Goal: Transaction & Acquisition: Purchase product/service

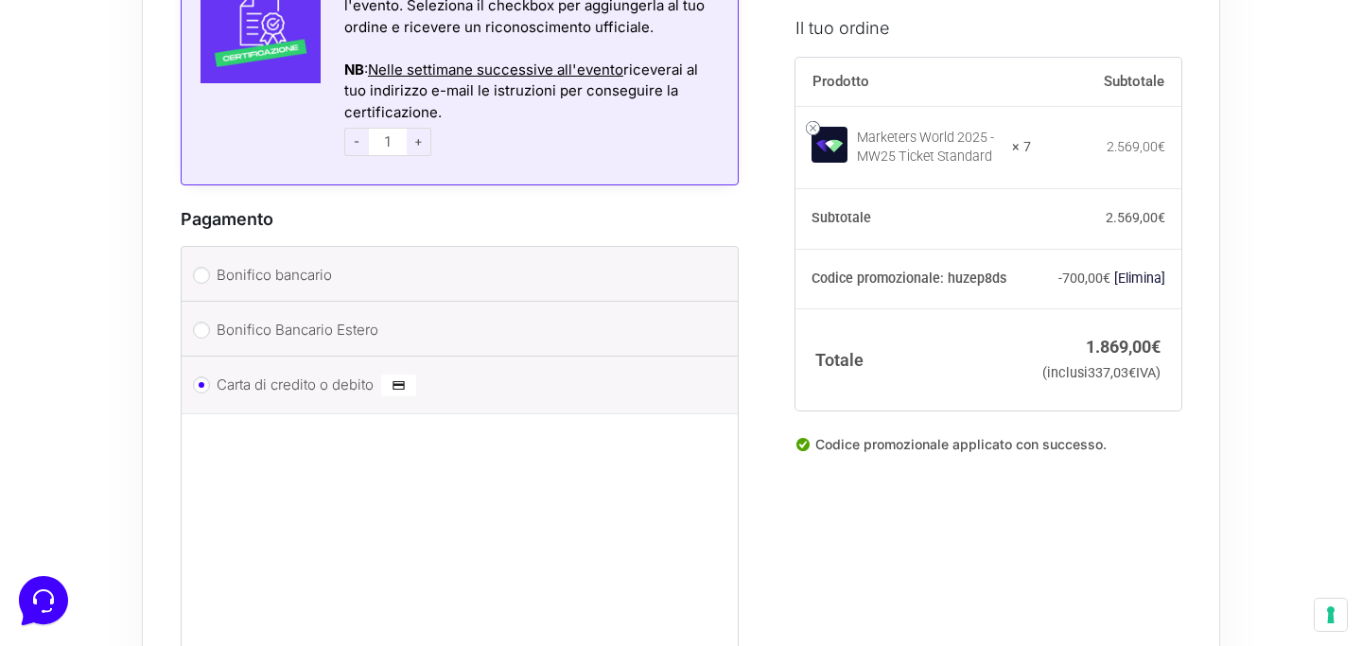
scroll to position [4674, 0]
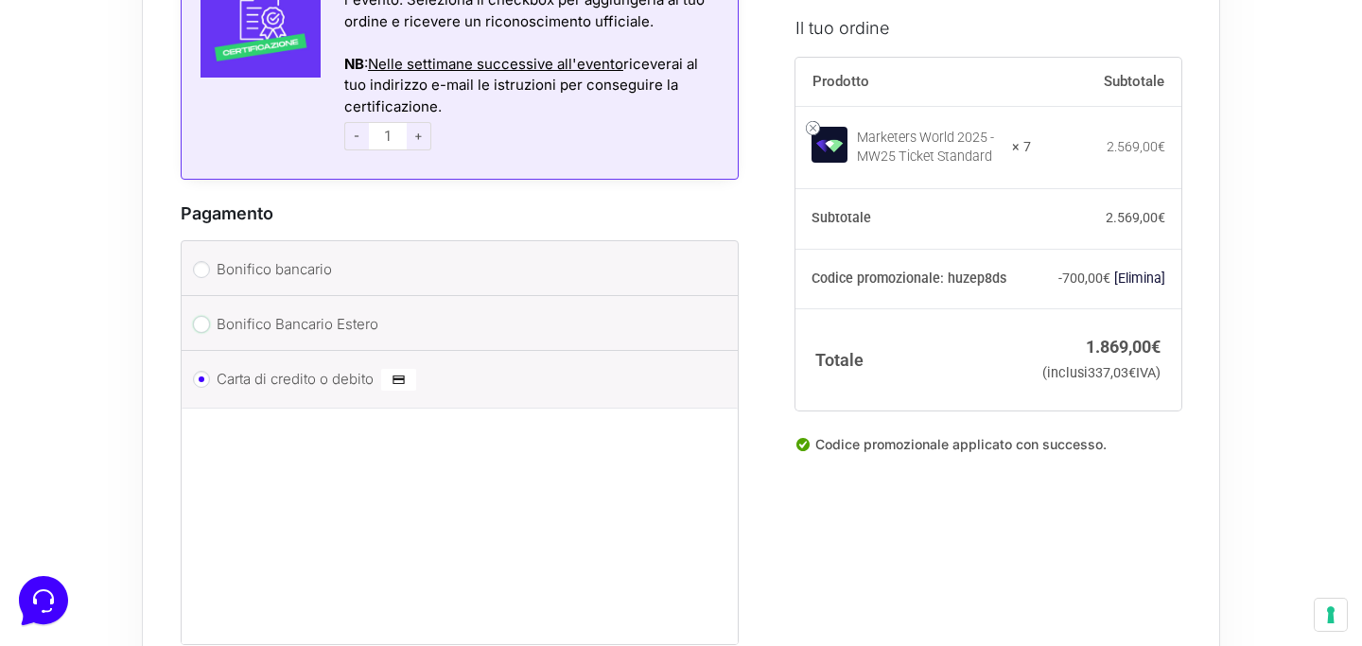
click at [206, 316] on input "Bonifico Bancario Estero" at bounding box center [201, 324] width 17 height 17
radio input "true"
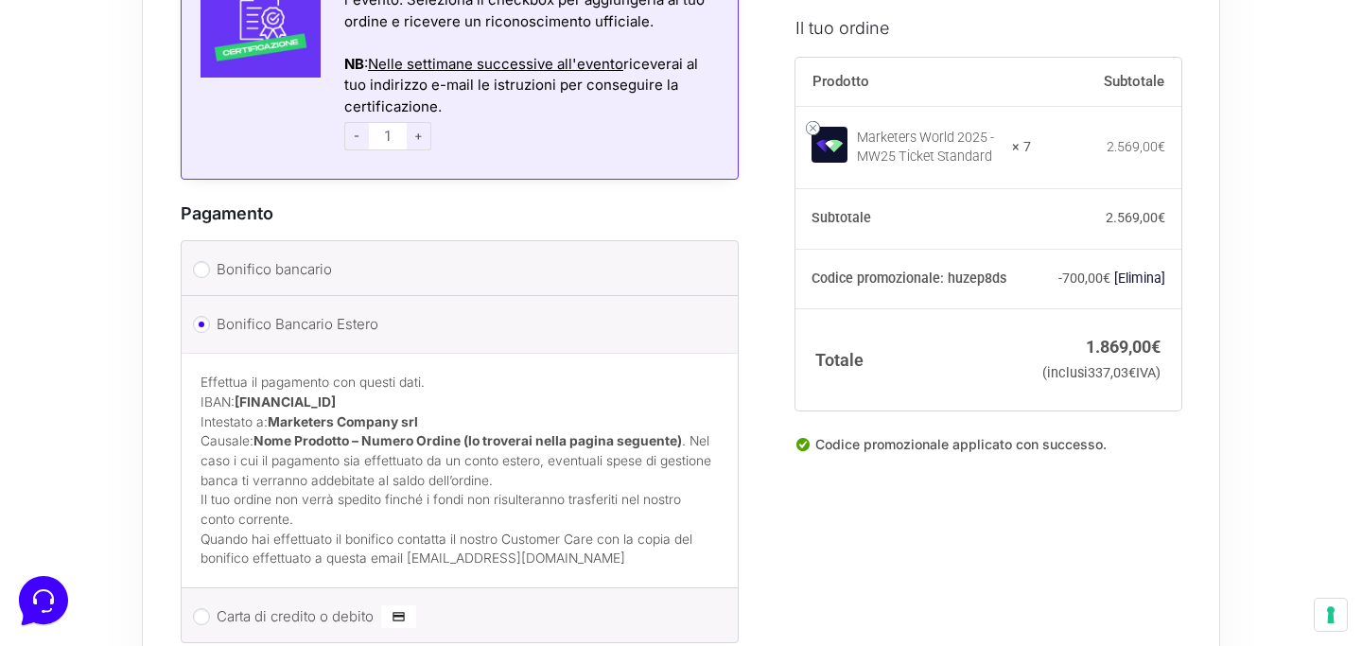
click at [203, 276] on li "Bonifico bancario Effettua il pagamento con questi dati. IBAN: [FINANCIAL_ID] I…" at bounding box center [460, 268] width 556 height 55
click at [202, 261] on input "Bonifico bancario" at bounding box center [201, 269] width 17 height 17
radio input "true"
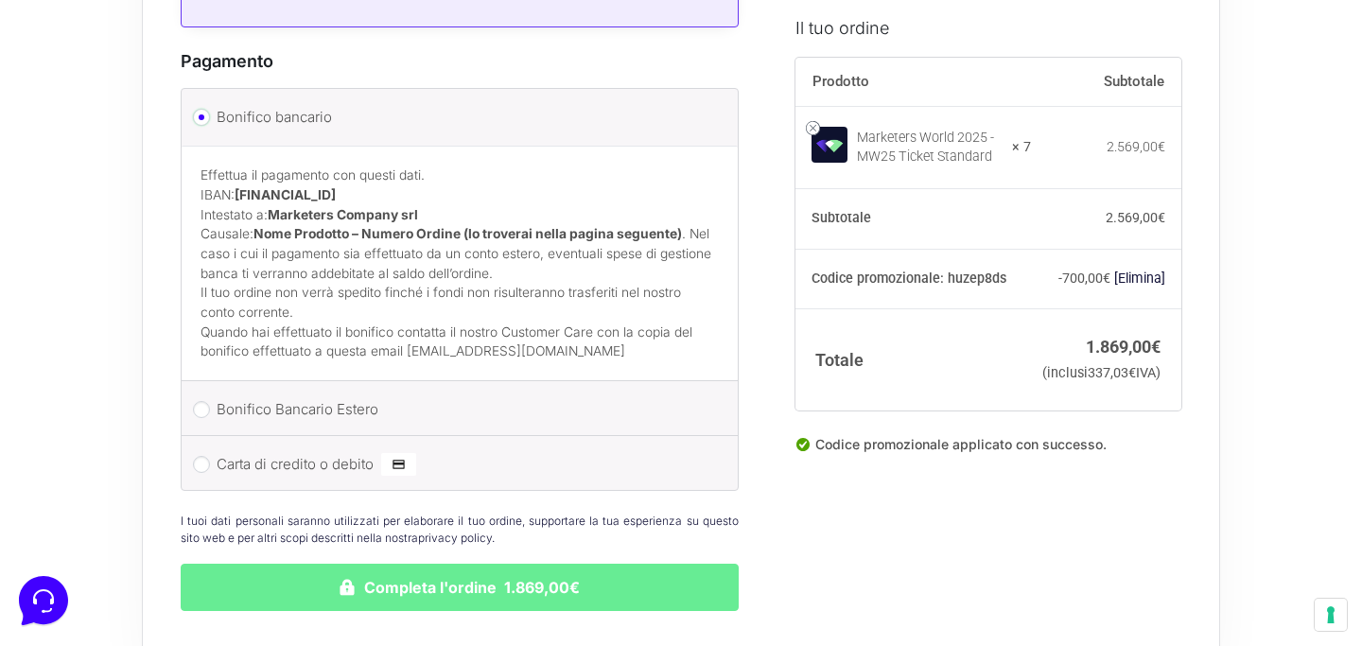
scroll to position [5041, 0]
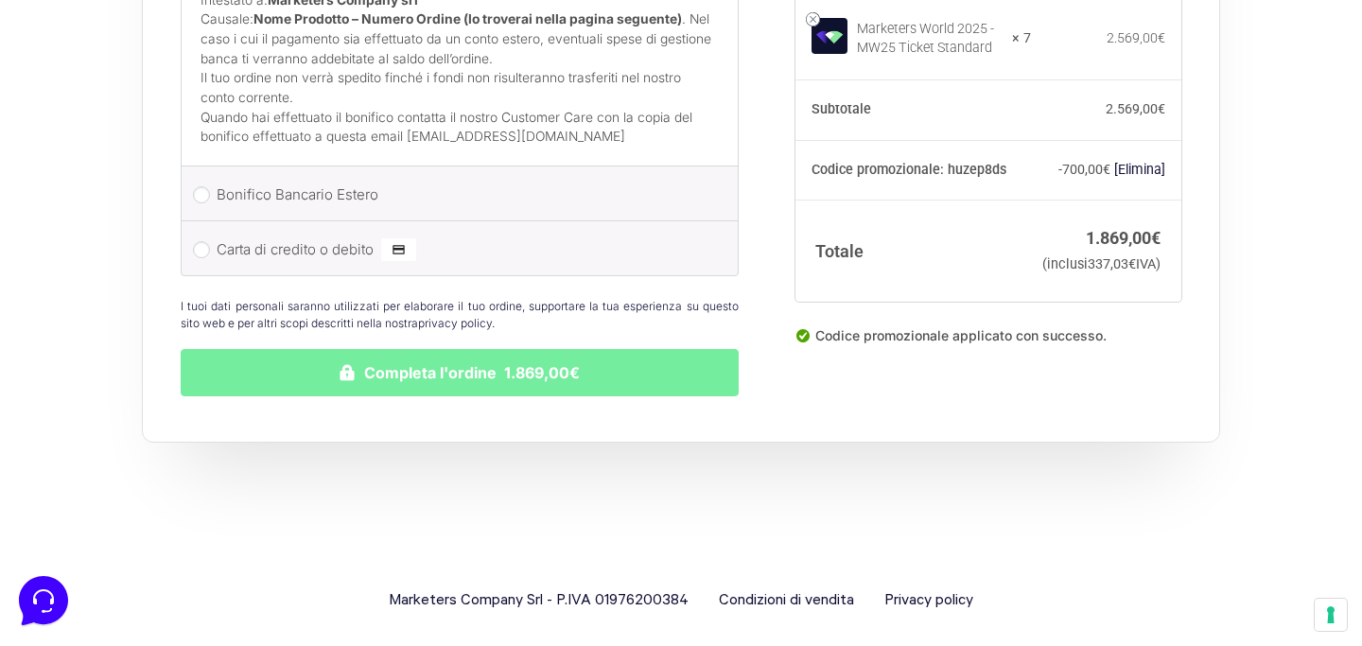
click at [602, 373] on button "Completa l'ordine 1.869,00€" at bounding box center [460, 372] width 558 height 47
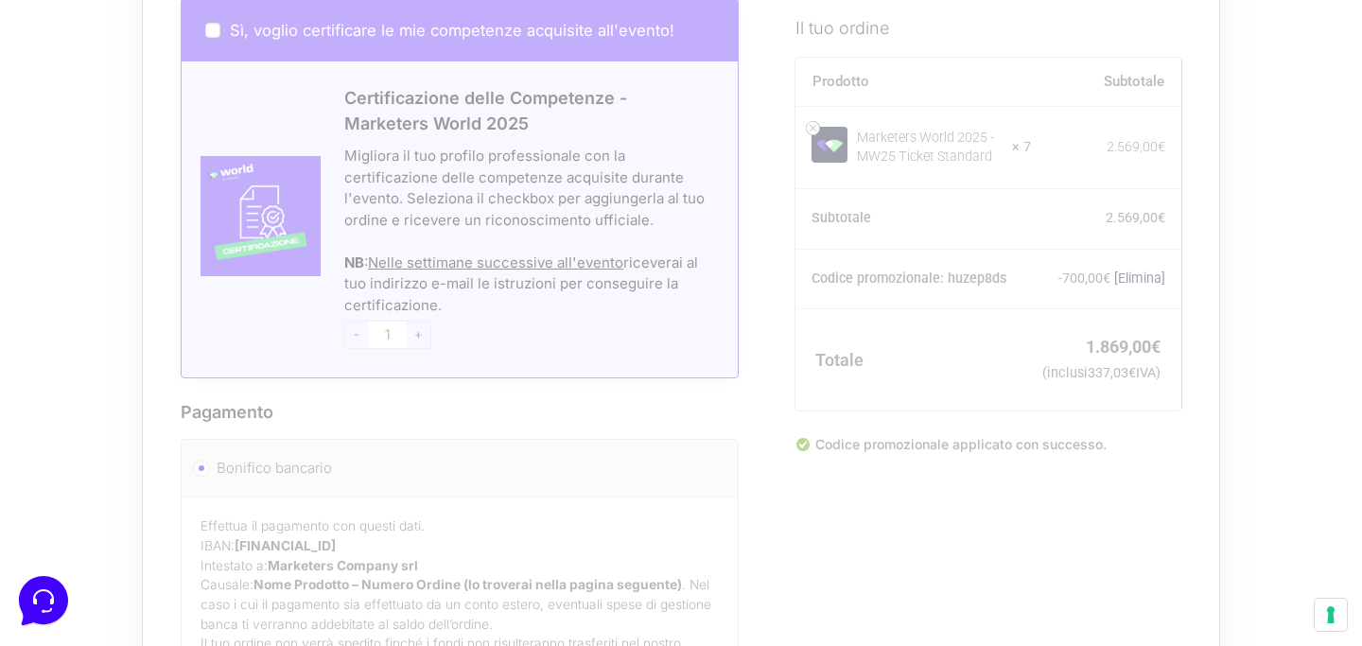
scroll to position [3945, 0]
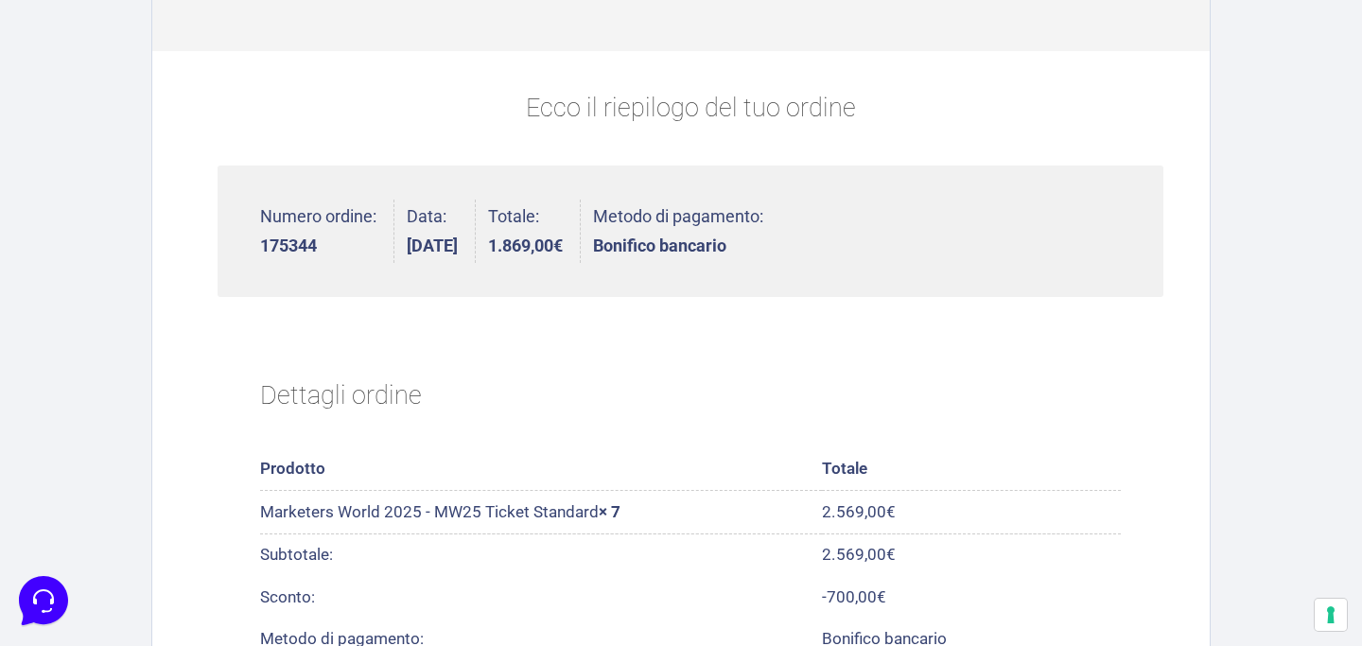
scroll to position [274, 0]
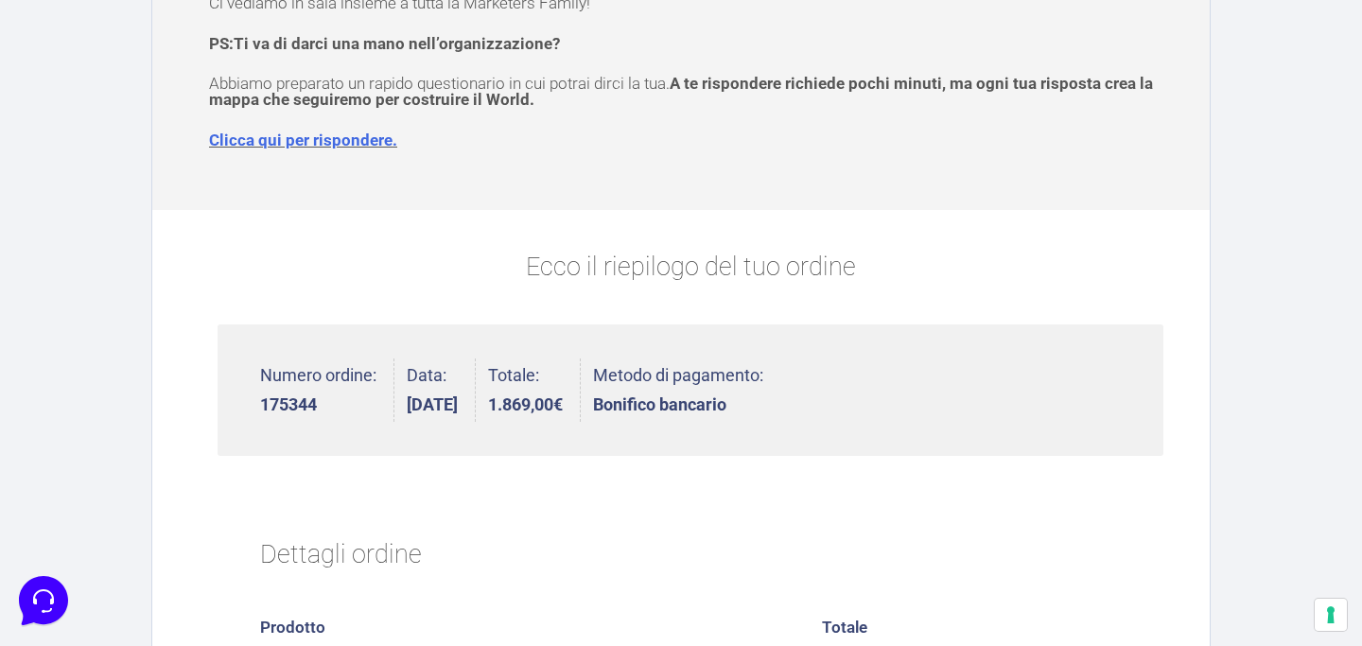
click at [747, 404] on strong "Bonifico bancario" at bounding box center [678, 404] width 170 height 17
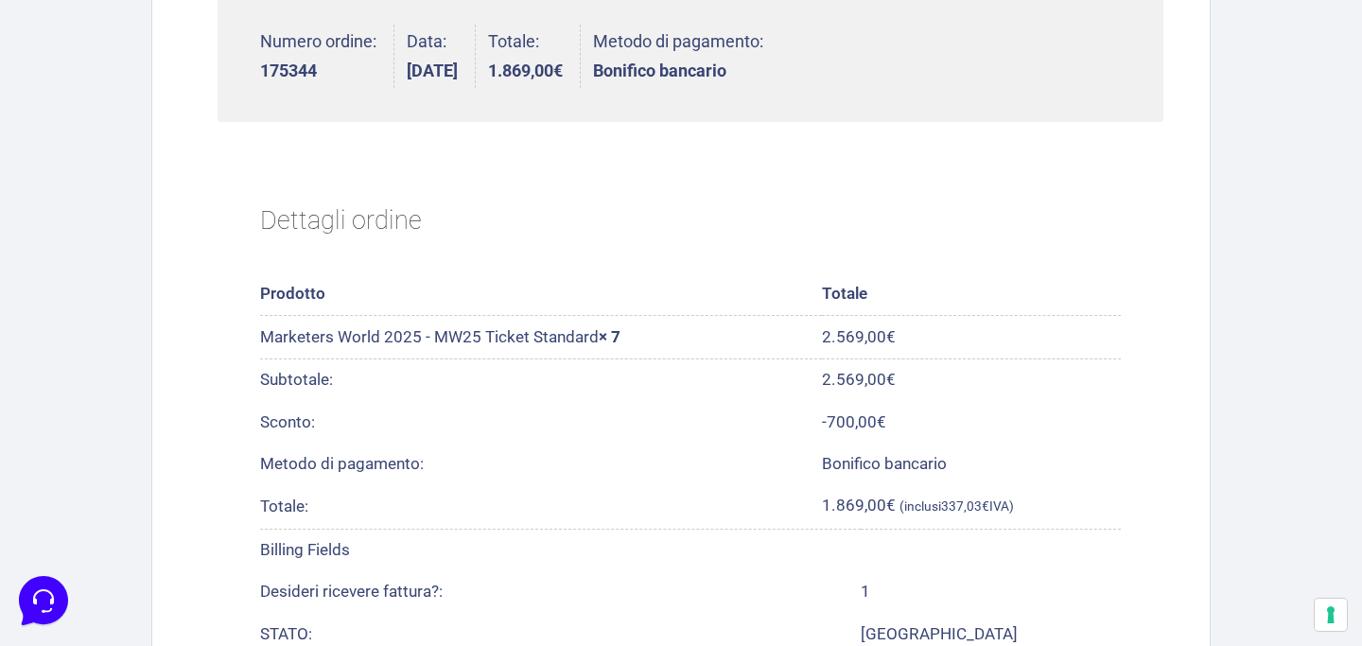
scroll to position [606, 0]
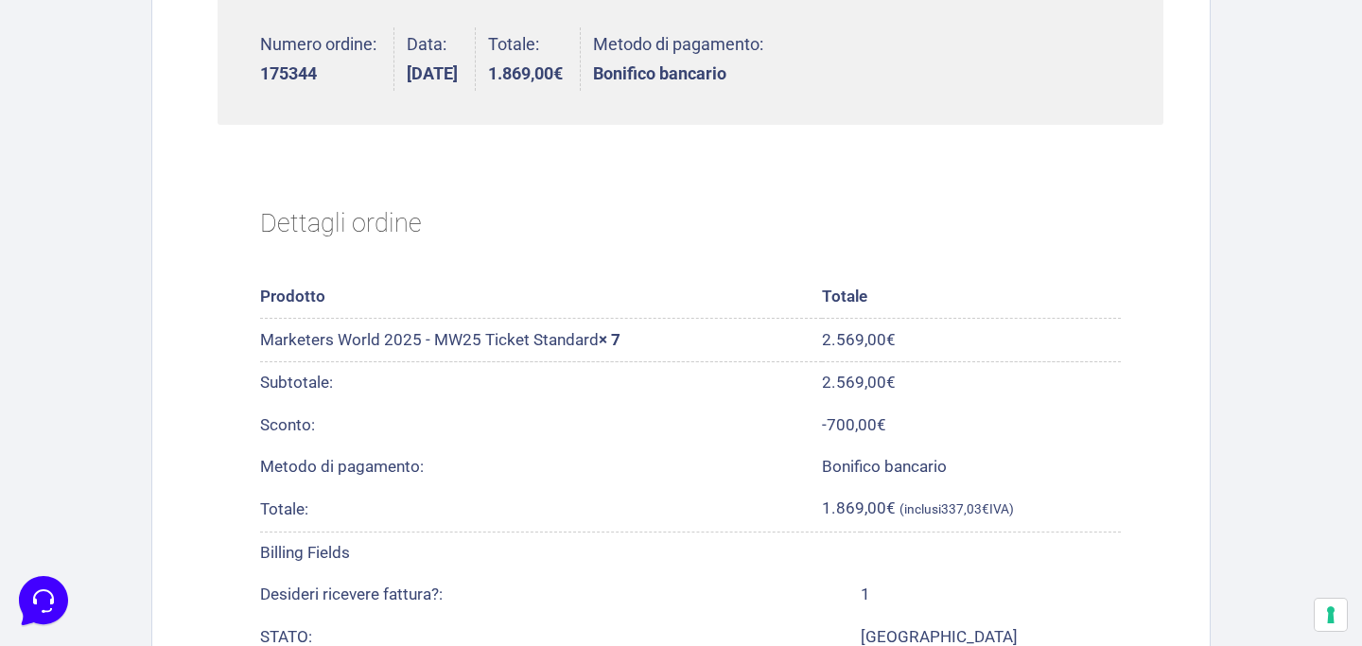
click at [428, 431] on th "Sconto:" at bounding box center [541, 425] width 562 height 42
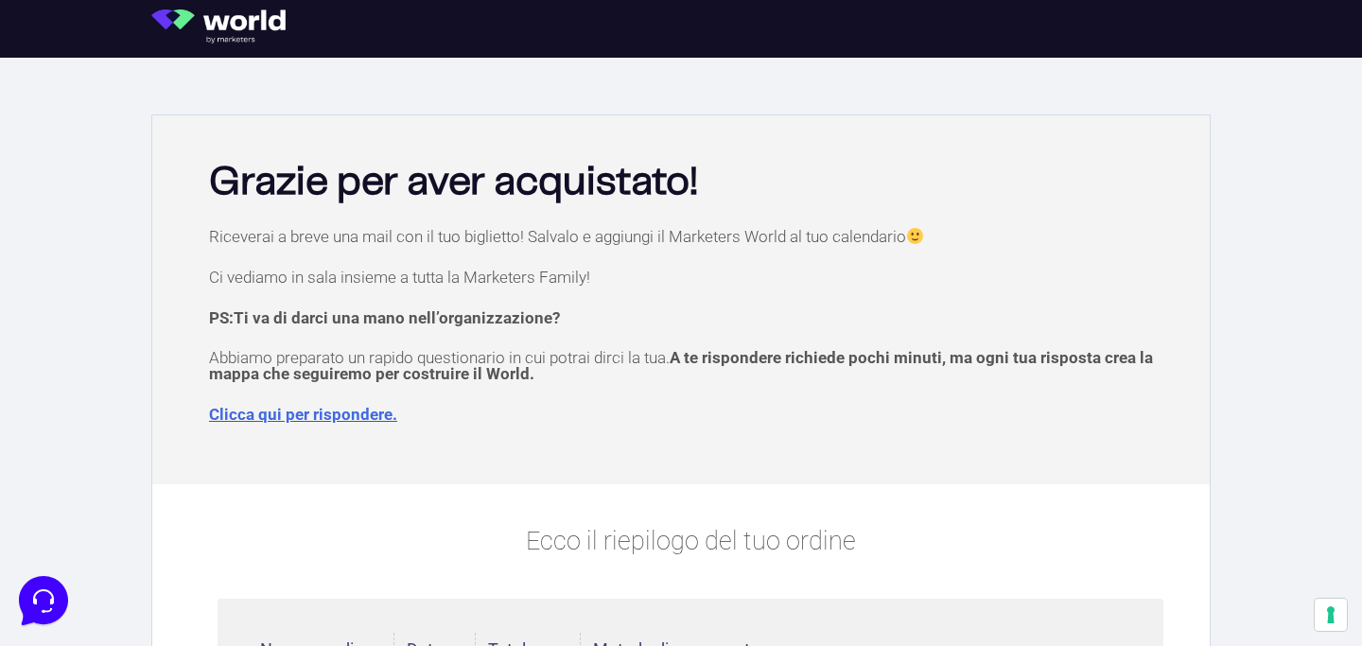
scroll to position [1, 0]
click at [433, 321] on span "Ti va di darci una mano nell’organizzazione?" at bounding box center [397, 317] width 326 height 19
click at [515, 396] on div "Riceverai a breve una mail con il tuo biglietto! Salvalo e aggiungi il Marketer…" at bounding box center [681, 350] width 1039 height 247
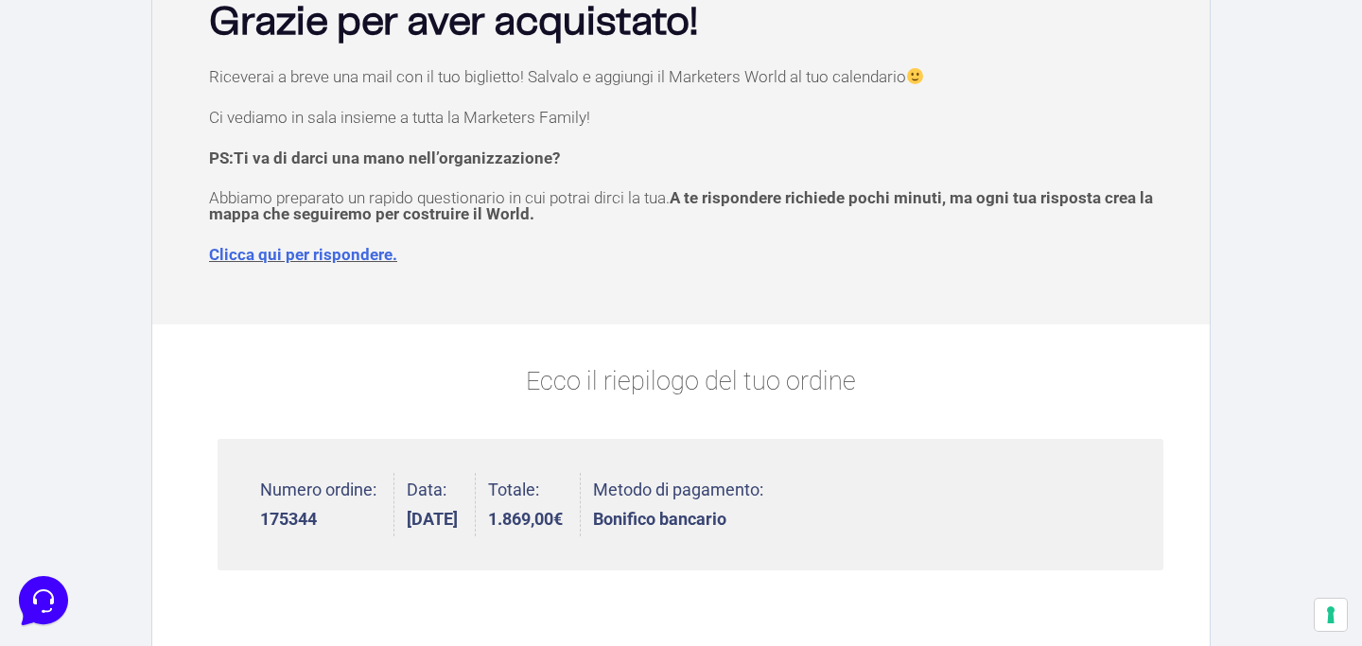
scroll to position [161, 0]
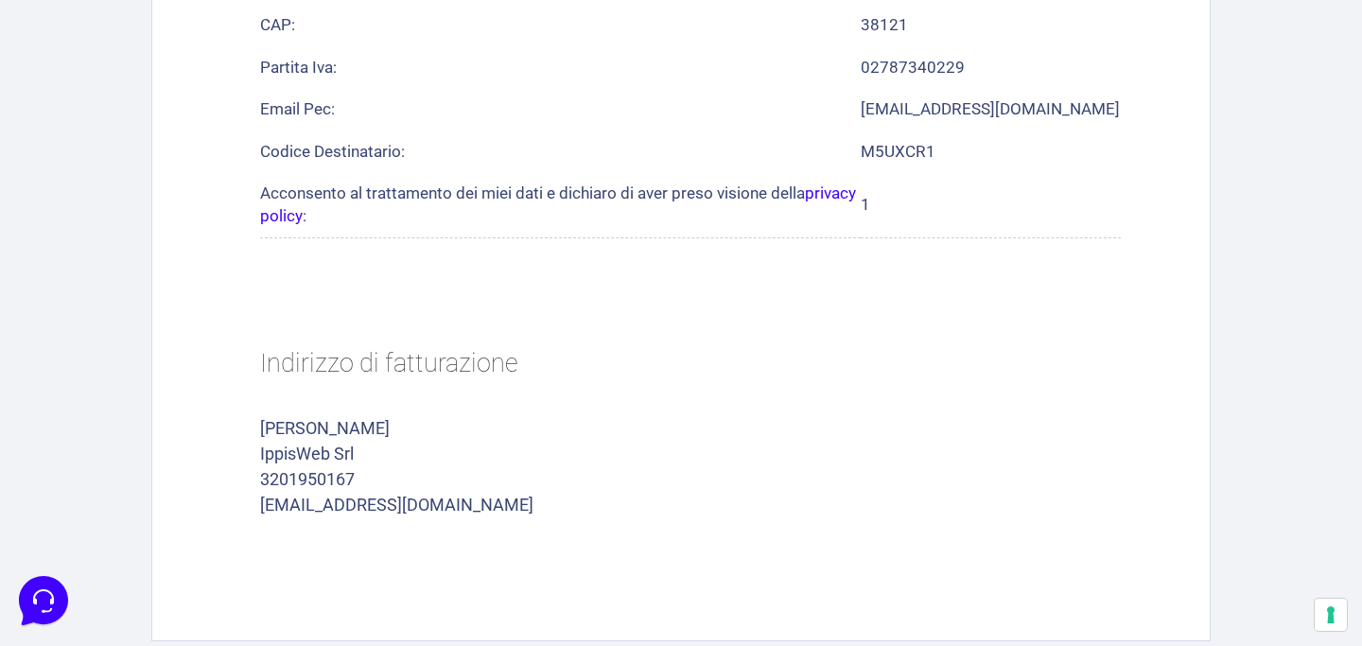
scroll to position [1491, 0]
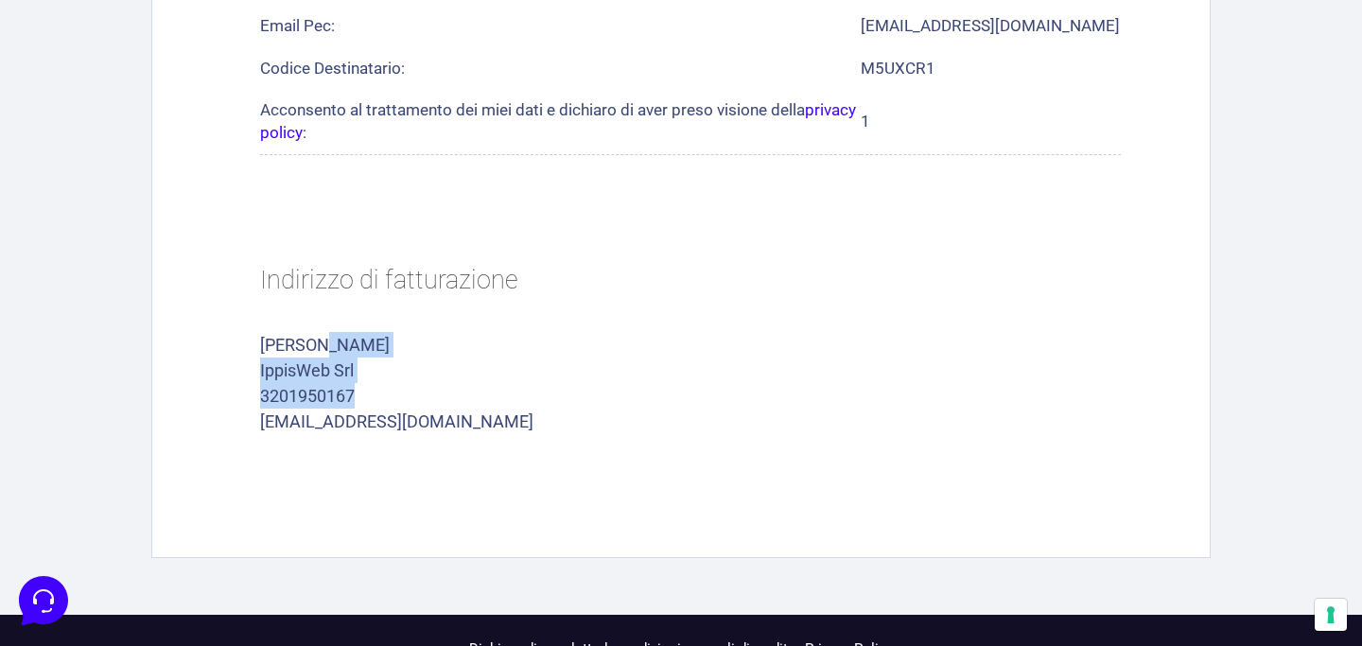
drag, startPoint x: 294, startPoint y: 308, endPoint x: 456, endPoint y: 377, distance: 175.9
click at [452, 376] on address "[PERSON_NAME] IppisWeb Srl 3201950167 [EMAIL_ADDRESS][DOMAIN_NAME]" at bounding box center [690, 383] width 861 height 102
click at [456, 409] on p "[EMAIL_ADDRESS][DOMAIN_NAME]" at bounding box center [690, 422] width 861 height 26
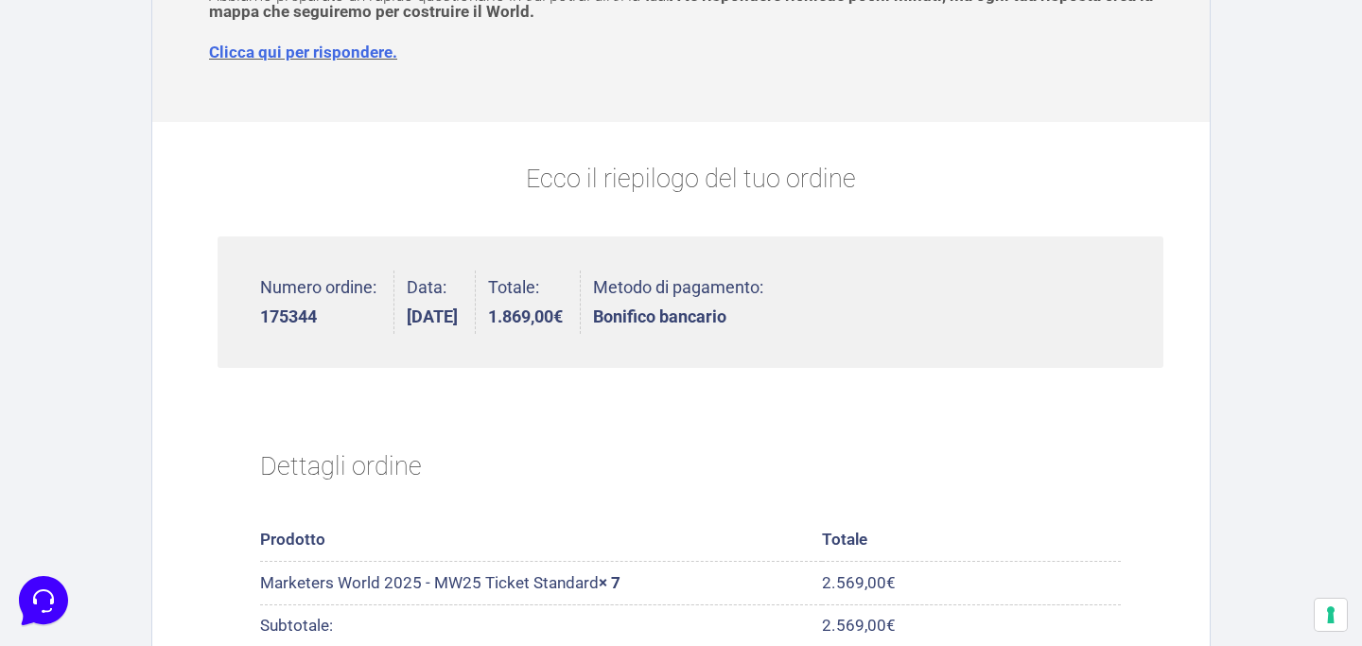
scroll to position [0, 0]
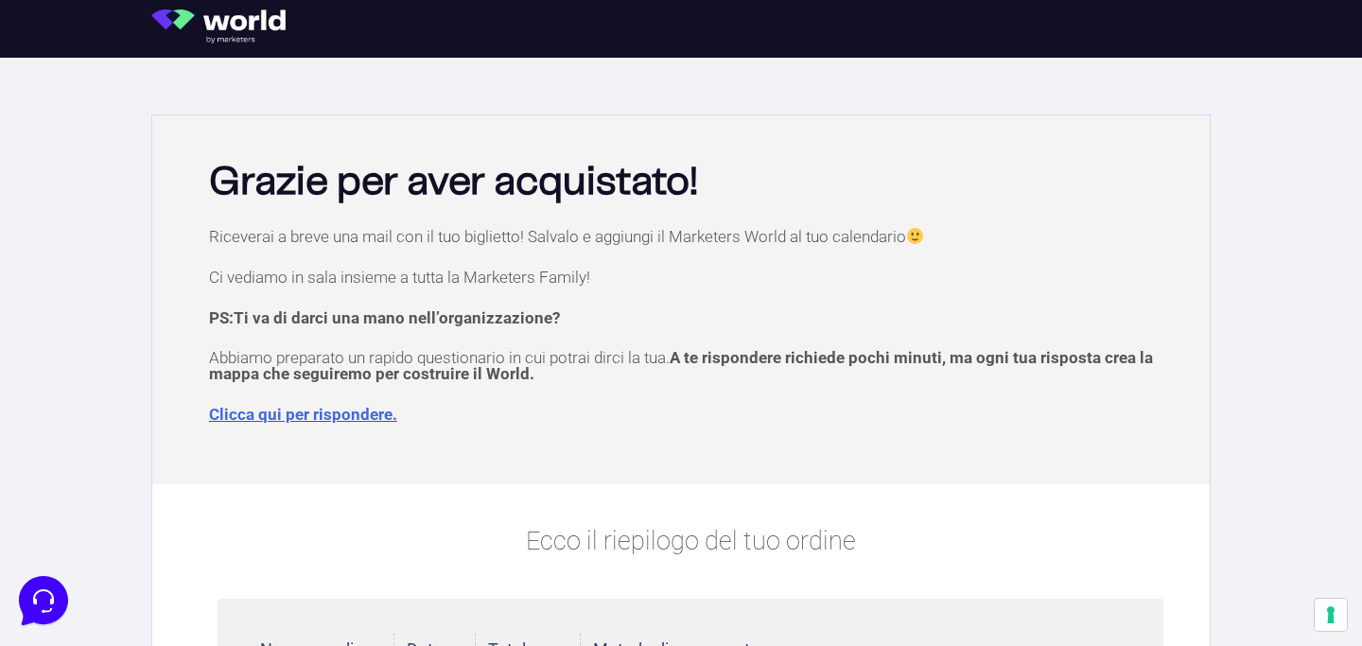
click at [483, 407] on p "Clicca qui per rispondere." at bounding box center [690, 415] width 963 height 16
